Goal: Information Seeking & Learning: Learn about a topic

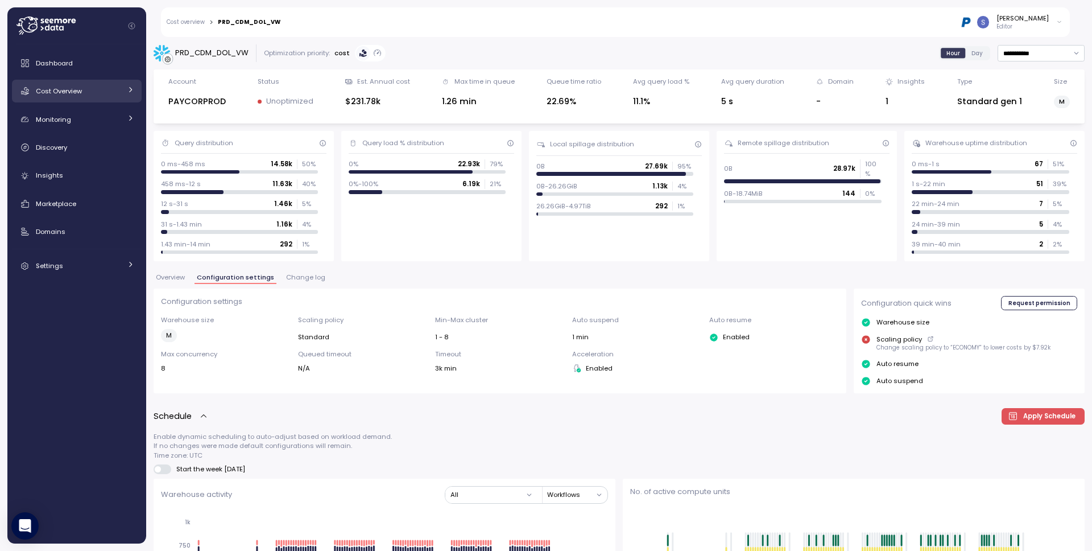
scroll to position [605, 0]
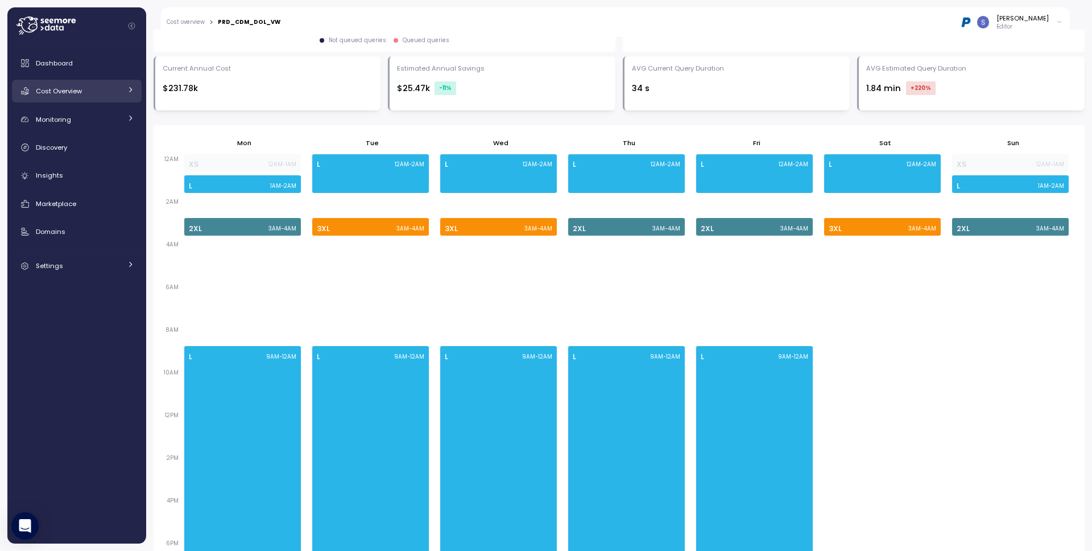
click at [127, 97] on link "Cost Overview" at bounding box center [77, 91] width 130 height 23
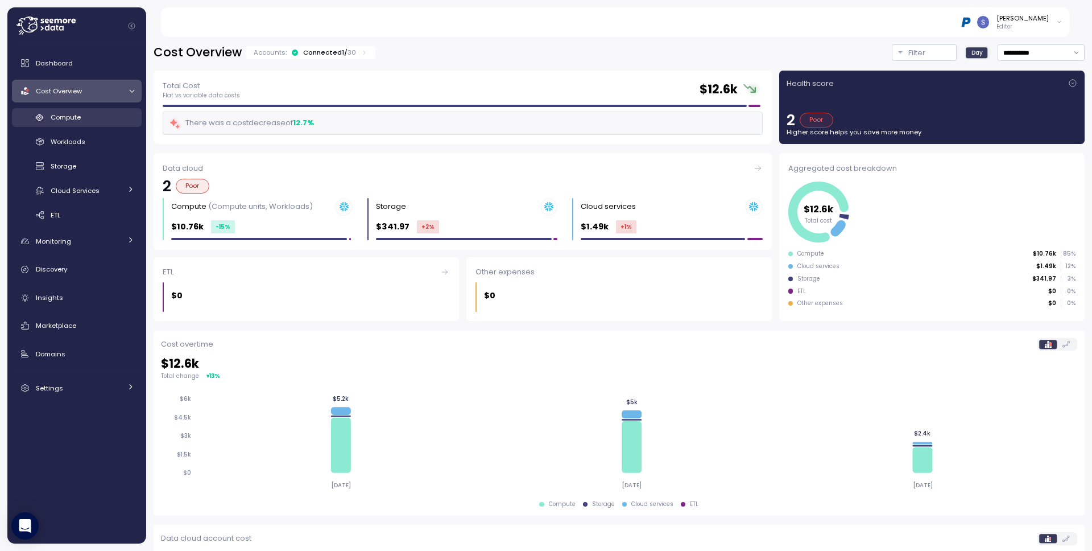
click at [91, 114] on div "Compute" at bounding box center [93, 116] width 84 height 11
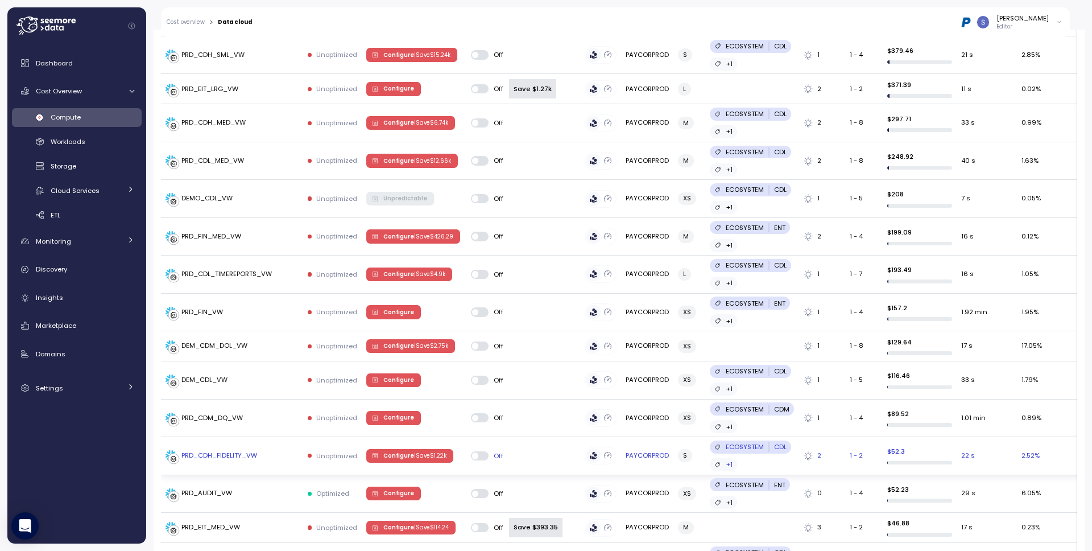
scroll to position [607, 0]
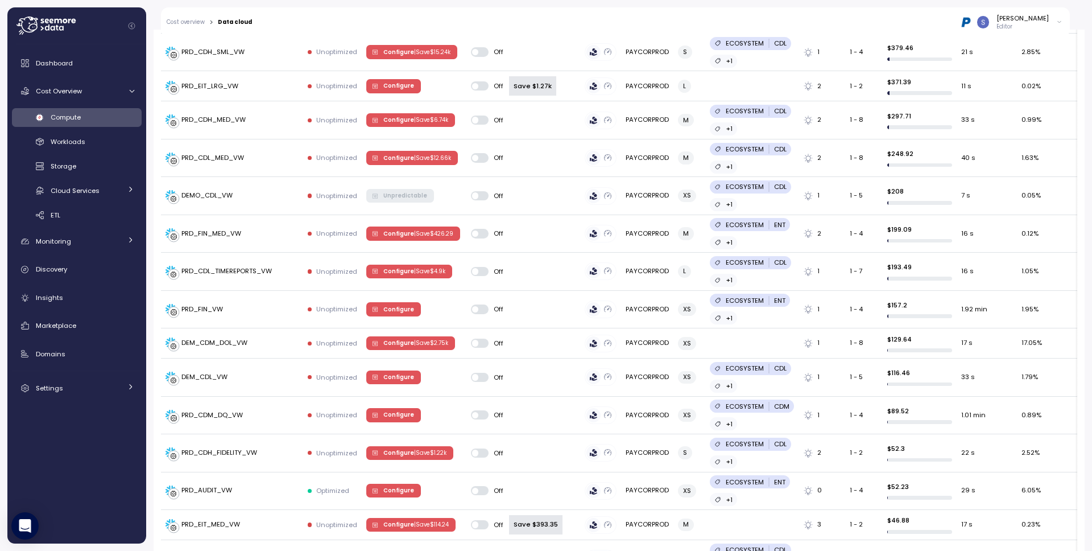
click at [150, 440] on div "**********" at bounding box center [619, 290] width 946 height 521
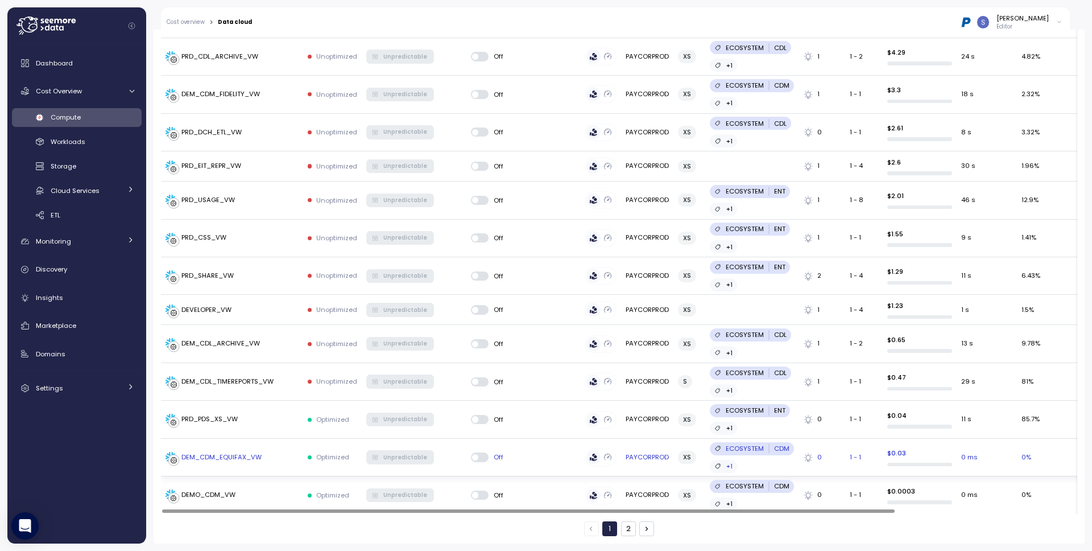
click at [224, 458] on div "DEM_CDM_EQUIFAX_VW" at bounding box center [221, 457] width 80 height 10
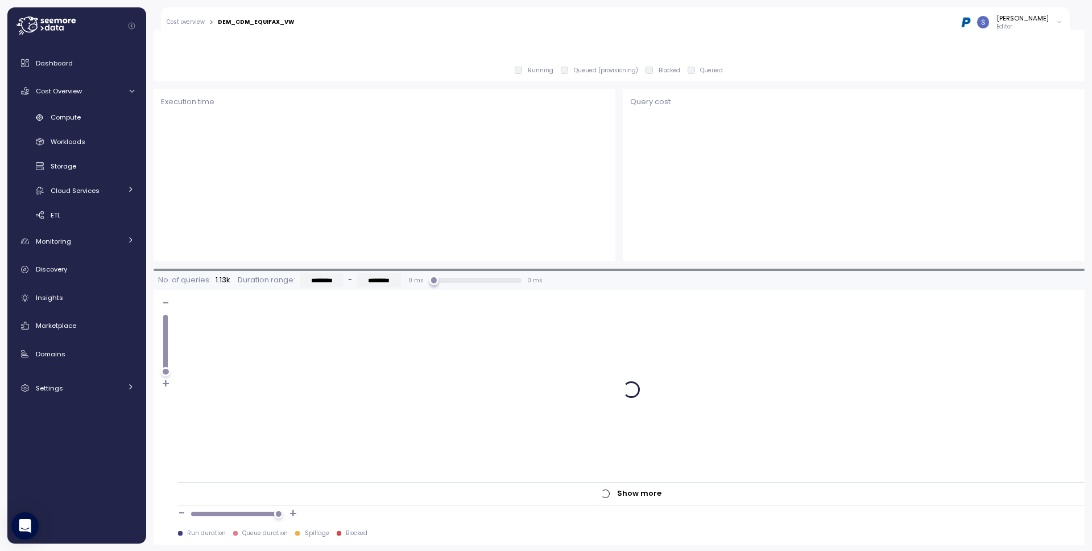
scroll to position [632, 0]
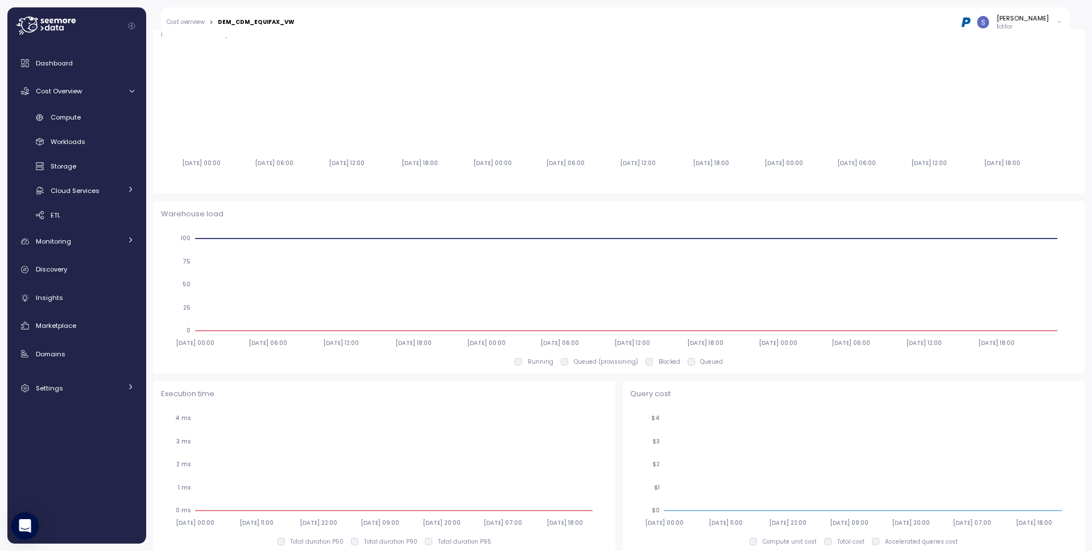
scroll to position [43, 0]
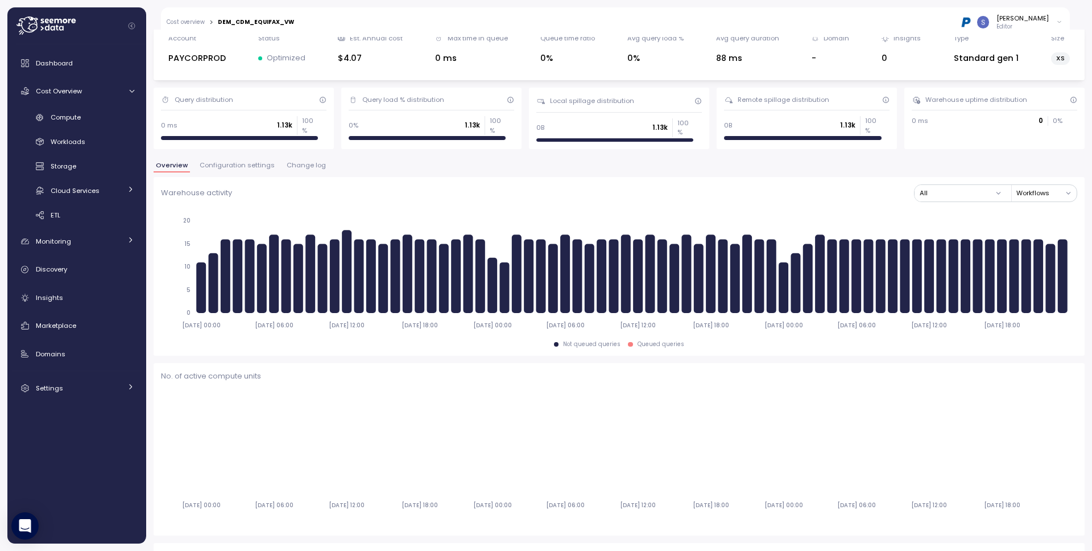
click at [237, 162] on span "Configuration settings" at bounding box center [237, 165] width 75 height 6
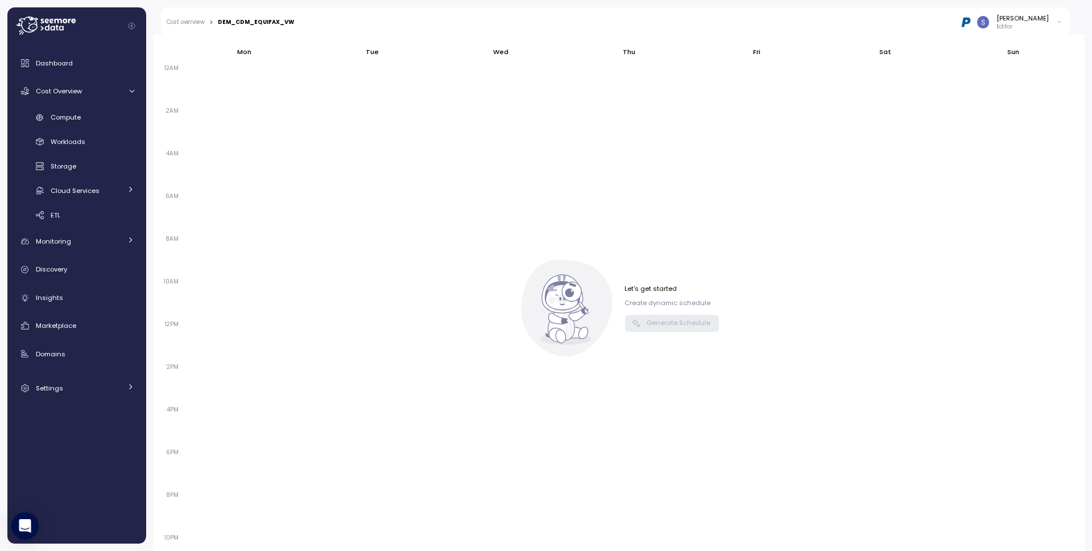
scroll to position [429, 0]
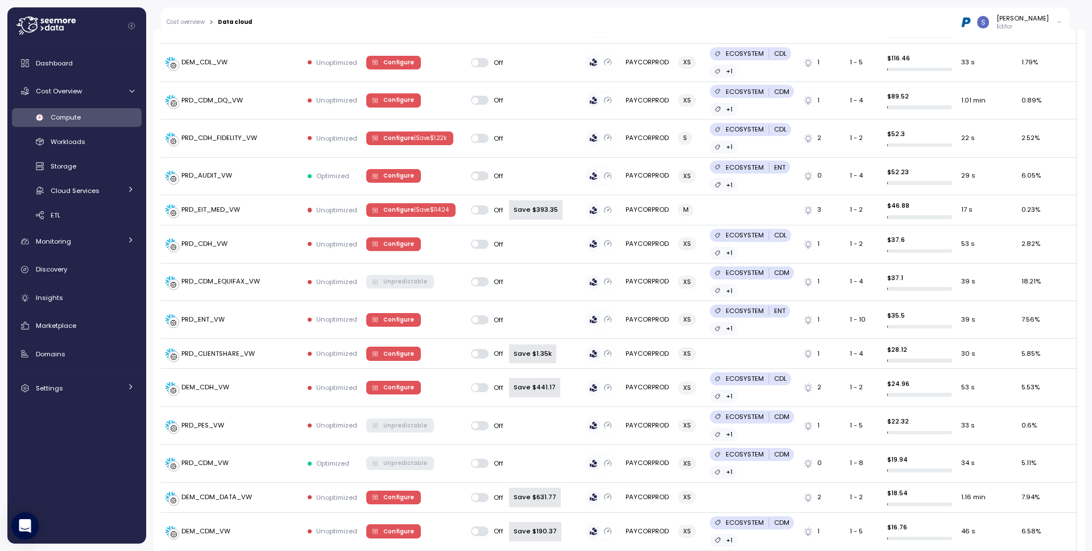
scroll to position [1659, 0]
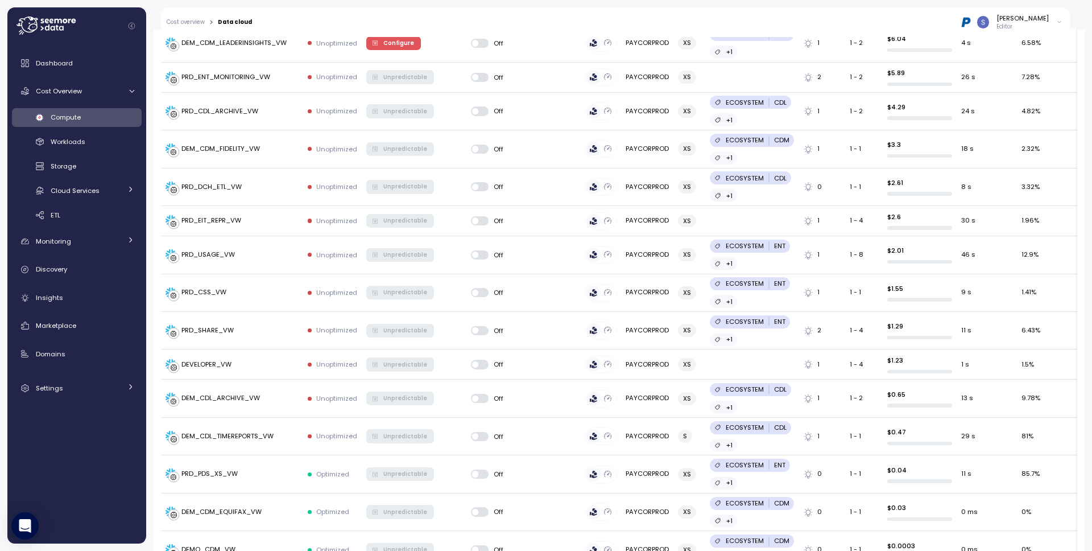
click at [149, 342] on div "**********" at bounding box center [619, 290] width 946 height 521
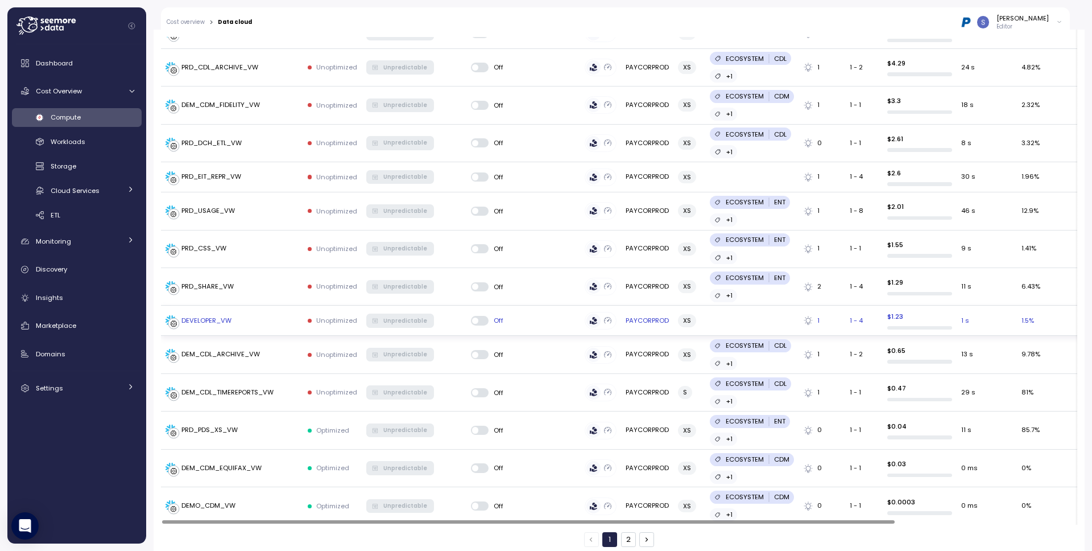
scroll to position [1714, 0]
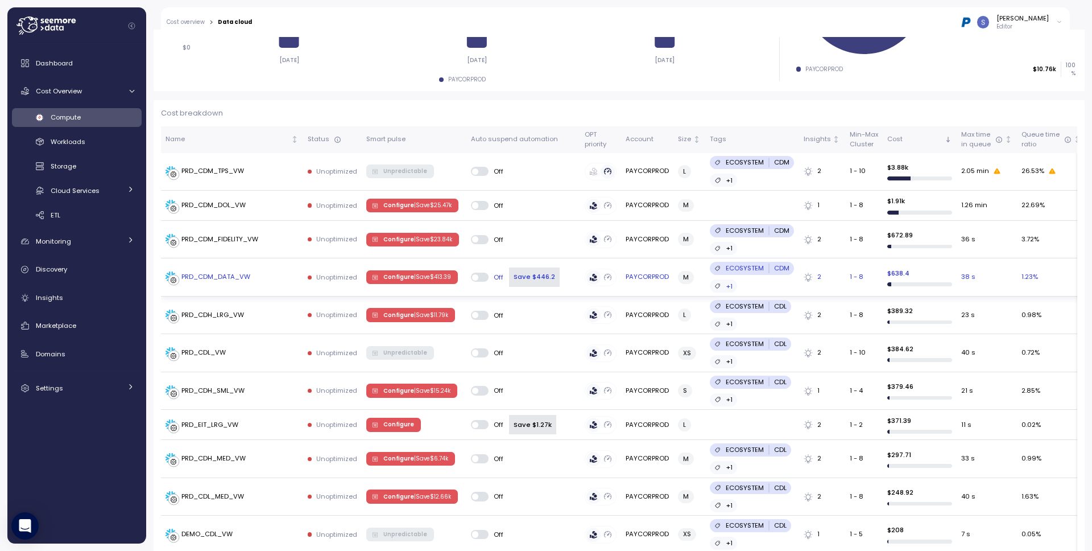
scroll to position [268, 0]
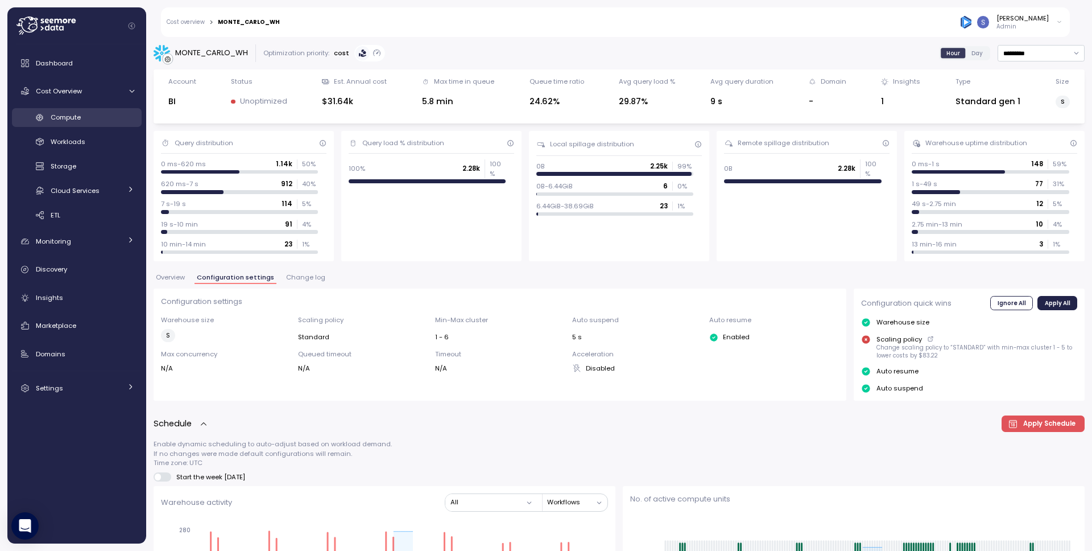
scroll to position [742, 0]
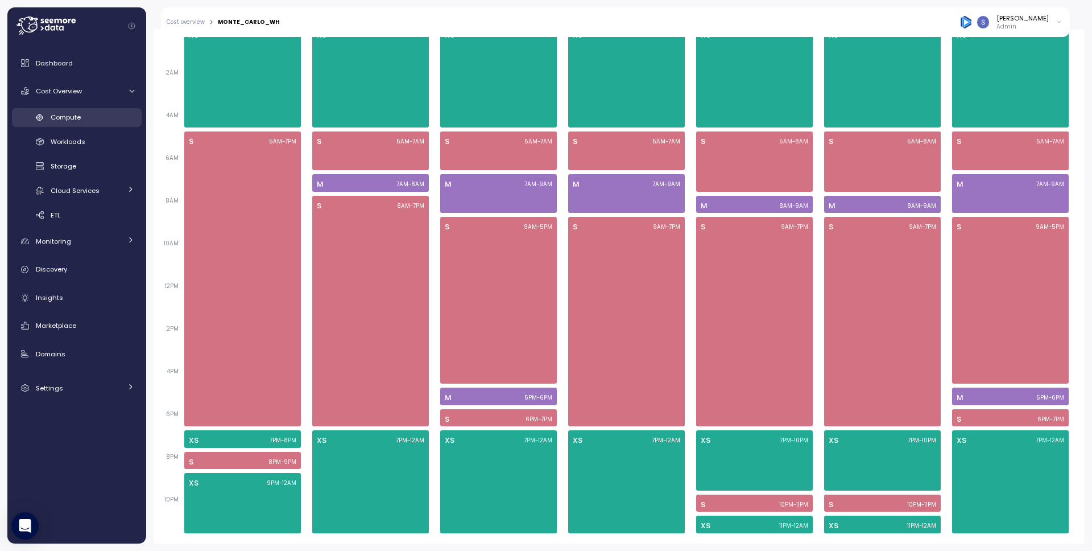
click at [67, 122] on div "Compute" at bounding box center [93, 116] width 84 height 11
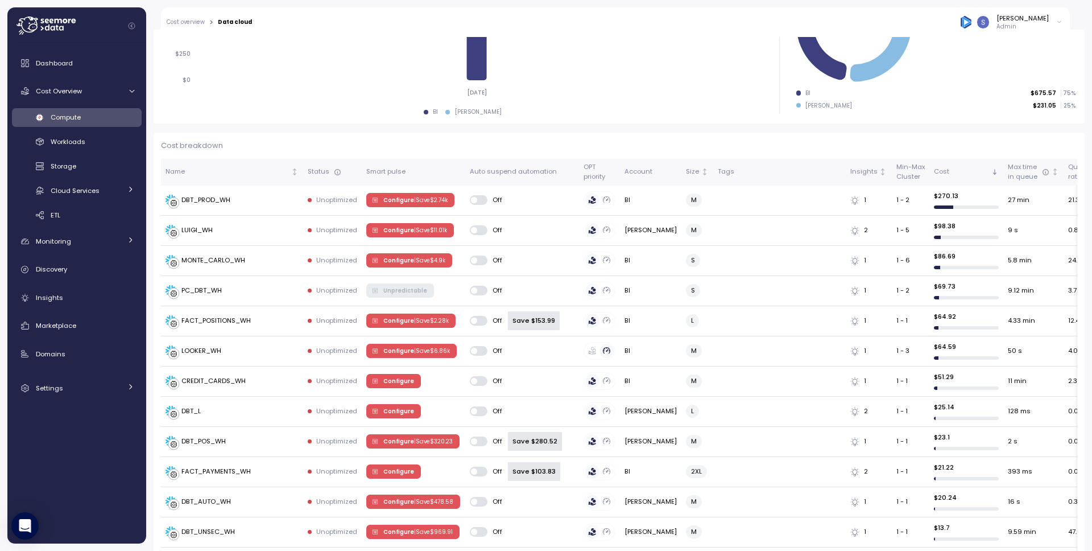
scroll to position [195, 0]
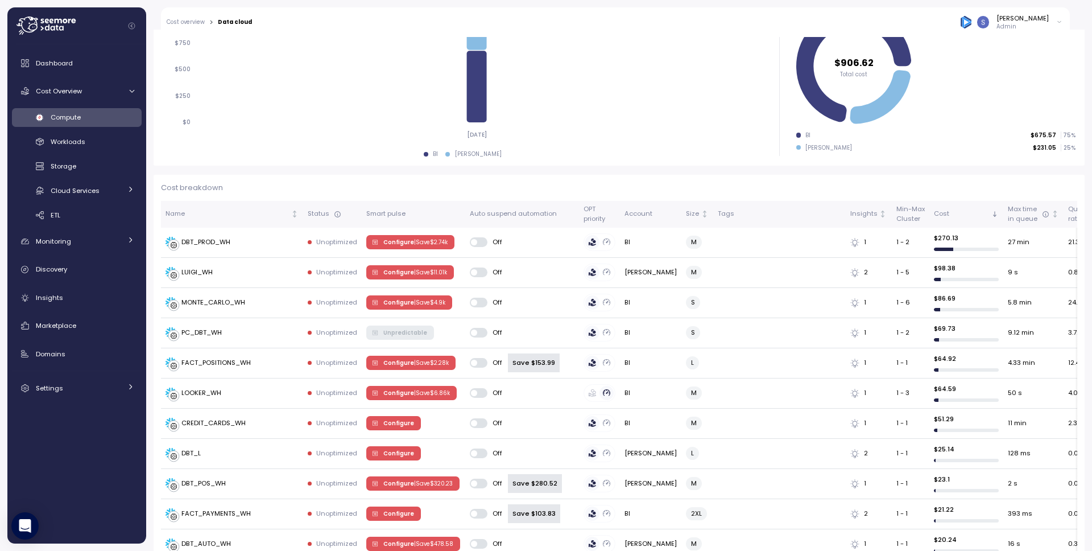
click at [299, 133] on icon "2025-09-06 $0 $250 $500 $750 $1k $906.6" at bounding box center [460, 75] width 598 height 140
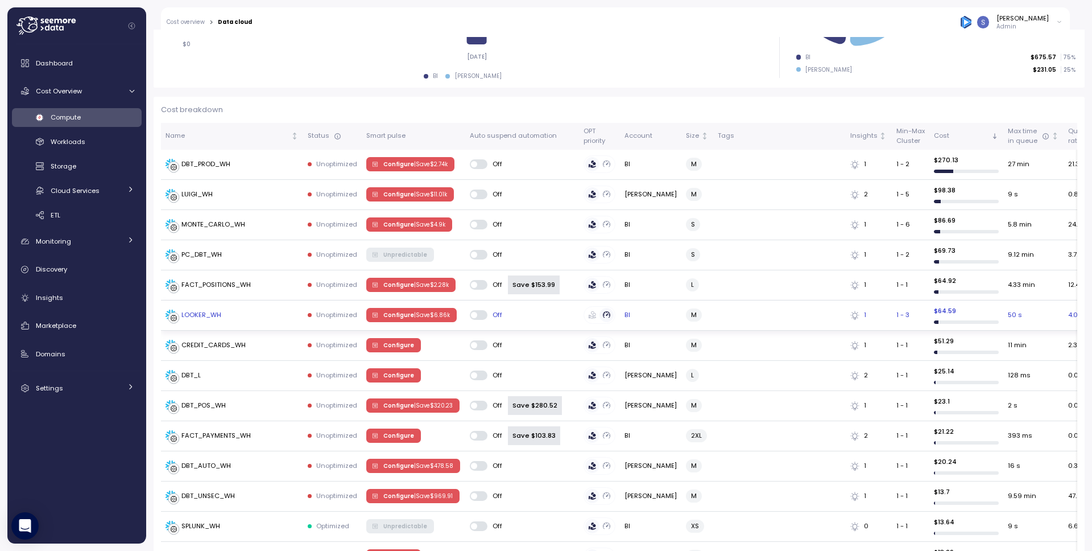
scroll to position [246, 0]
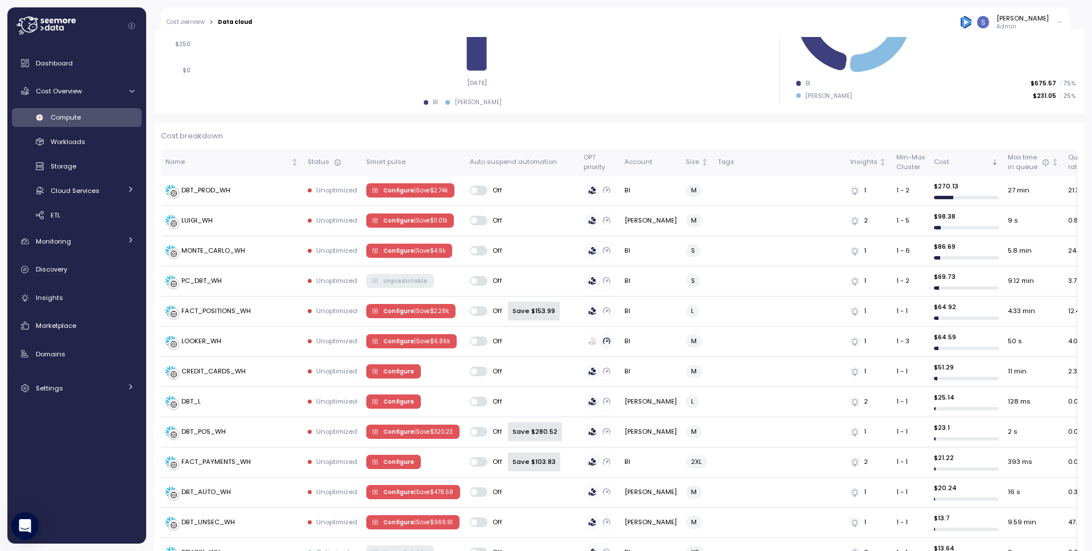
click at [605, 31] on div "Snir Siboni Admin" at bounding box center [664, 22] width 810 height 30
